Goal: Check status: Check status

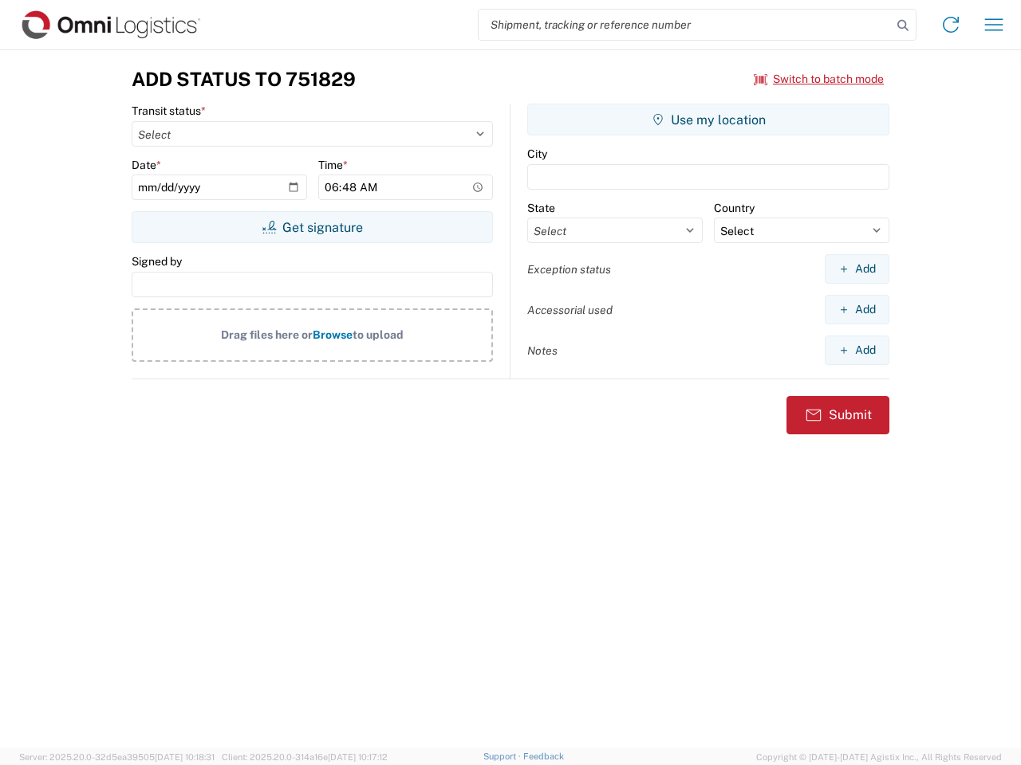
click at [685, 25] on input "search" at bounding box center [684, 25] width 413 height 30
click at [903, 26] on icon at bounding box center [902, 25] width 22 height 22
click at [950, 25] on icon at bounding box center [951, 25] width 26 height 26
click at [993, 25] on icon "button" at bounding box center [994, 24] width 18 height 12
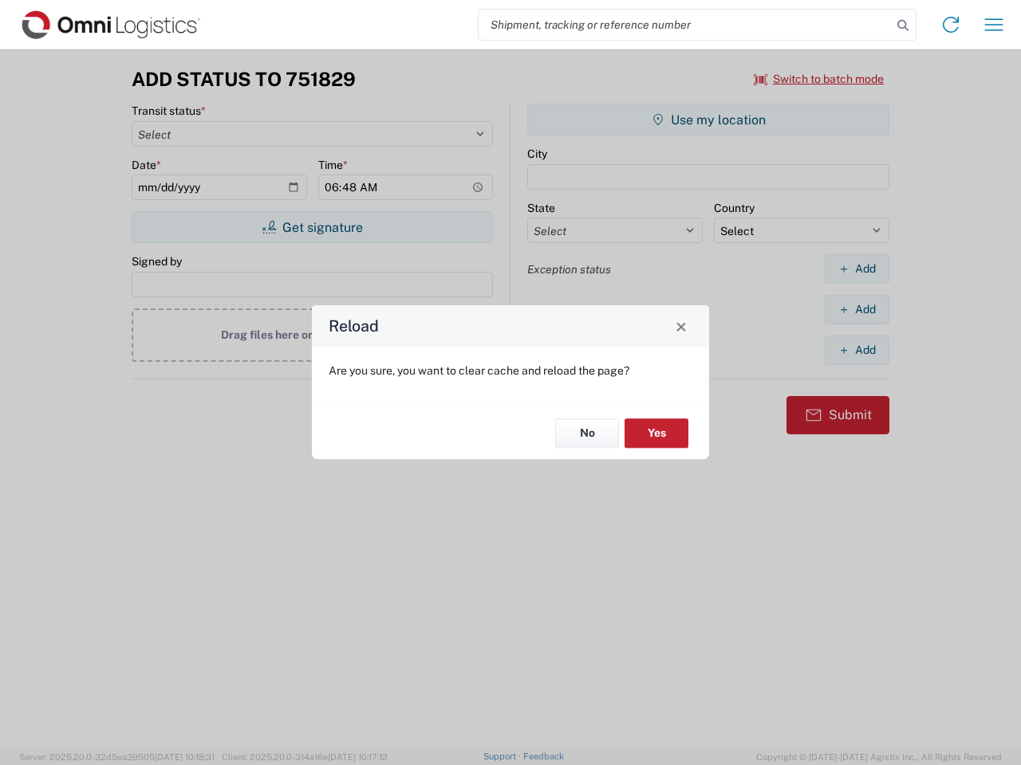
click at [312, 227] on div "Reload Are you sure, you want to clear cache and reload the page? No Yes" at bounding box center [510, 382] width 1021 height 765
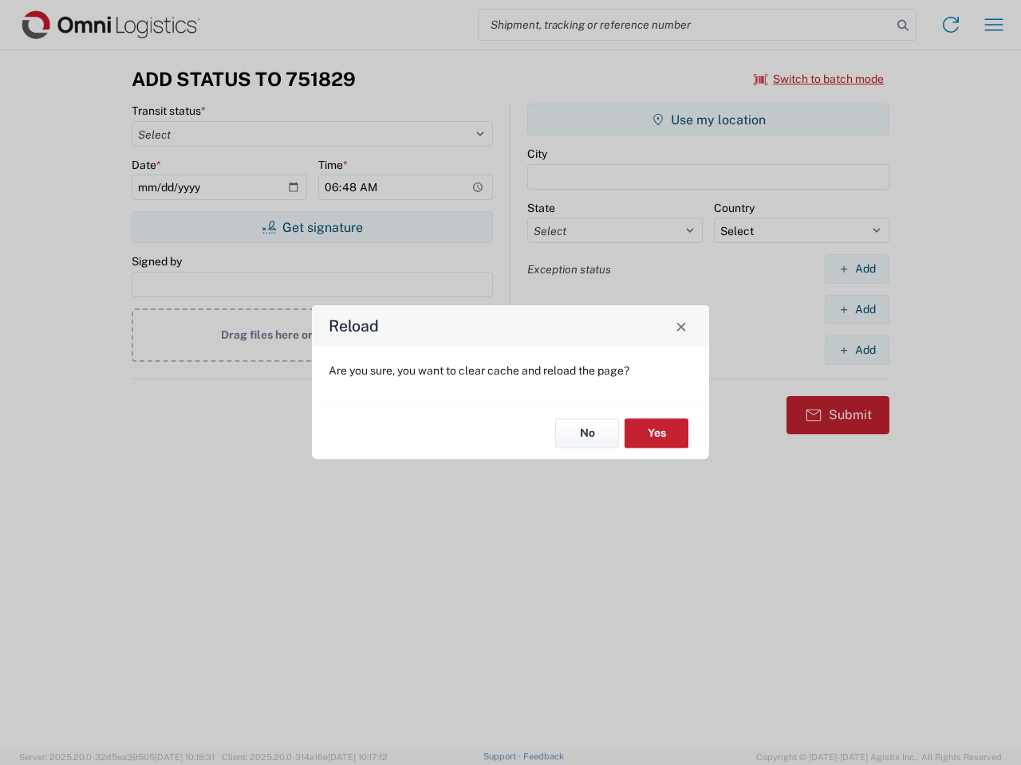
click at [708, 120] on div "Reload Are you sure, you want to clear cache and reload the page? No Yes" at bounding box center [510, 382] width 1021 height 765
click at [856, 269] on div "Reload Are you sure, you want to clear cache and reload the page? No Yes" at bounding box center [510, 382] width 1021 height 765
click at [856, 309] on div "Reload Are you sure, you want to clear cache and reload the page? No Yes" at bounding box center [510, 382] width 1021 height 765
click at [856, 350] on div "Reload Are you sure, you want to clear cache and reload the page? No Yes" at bounding box center [510, 382] width 1021 height 765
